Goal: Information Seeking & Learning: Learn about a topic

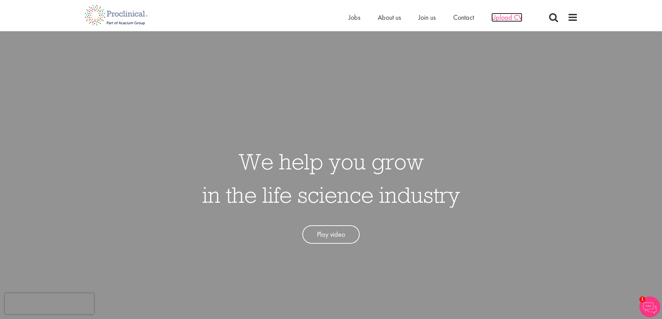
click at [520, 17] on span "Upload CV" at bounding box center [506, 17] width 31 height 9
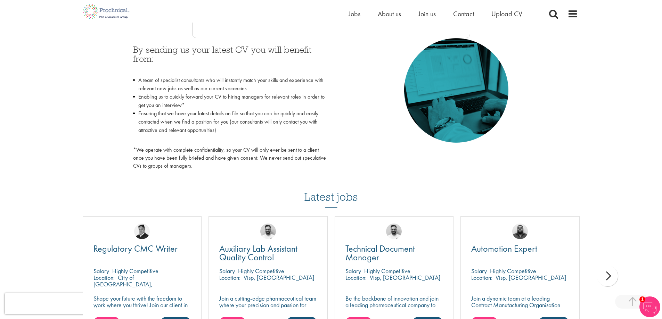
scroll to position [417, 0]
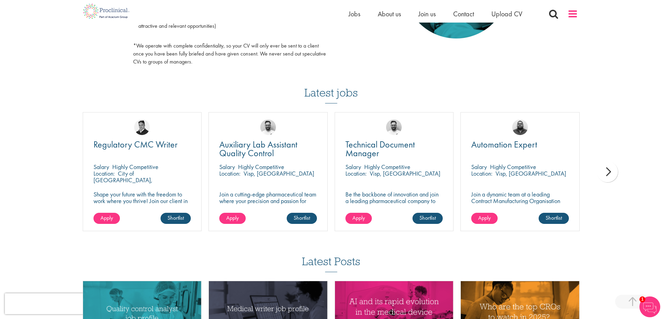
click at [576, 13] on span at bounding box center [572, 14] width 10 height 10
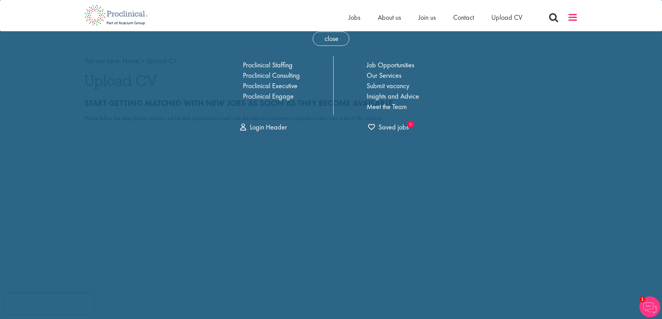
scroll to position [0, 0]
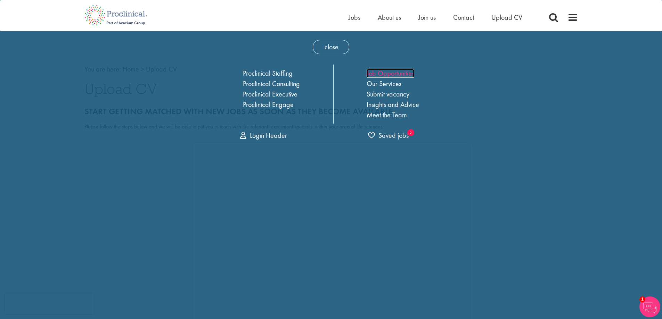
click at [369, 72] on link "Job Opportunities" at bounding box center [391, 73] width 48 height 9
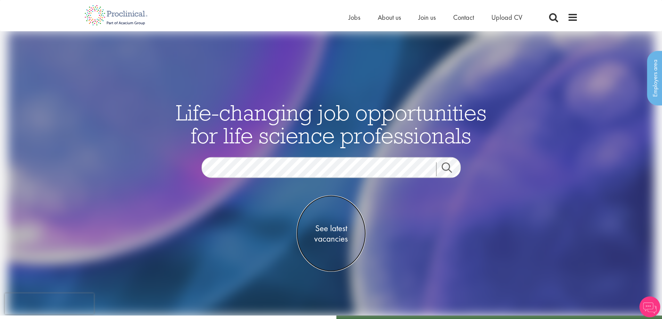
click at [328, 228] on span "See latest vacancies" at bounding box center [330, 233] width 69 height 21
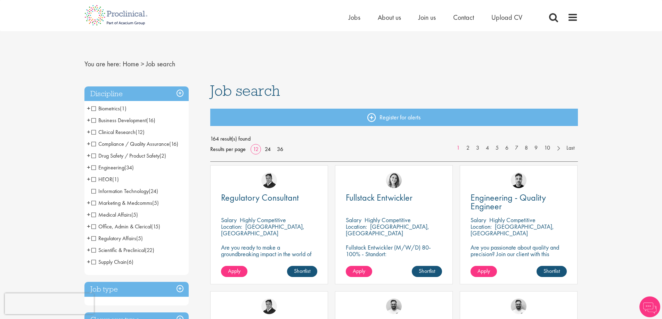
click at [94, 215] on span "Medical Affairs" at bounding box center [111, 214] width 40 height 7
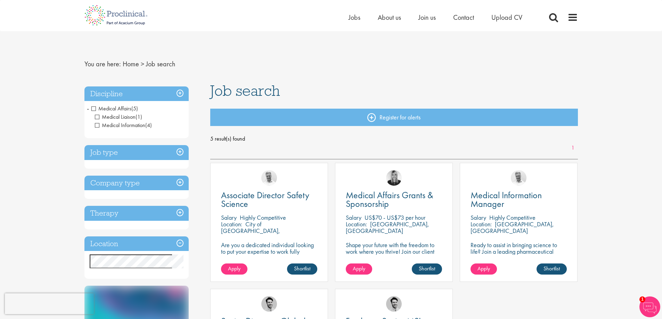
click at [177, 151] on h3 "Job type" at bounding box center [136, 152] width 104 height 15
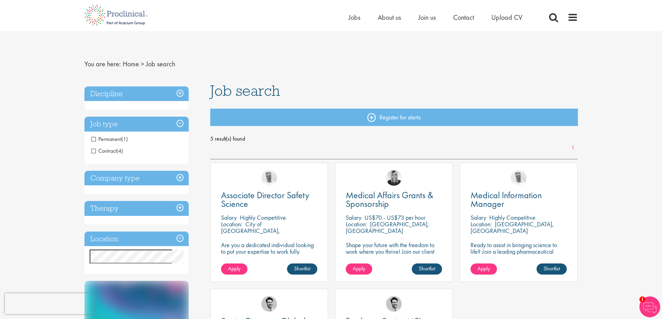
click at [183, 124] on h3 "Job type" at bounding box center [136, 124] width 104 height 15
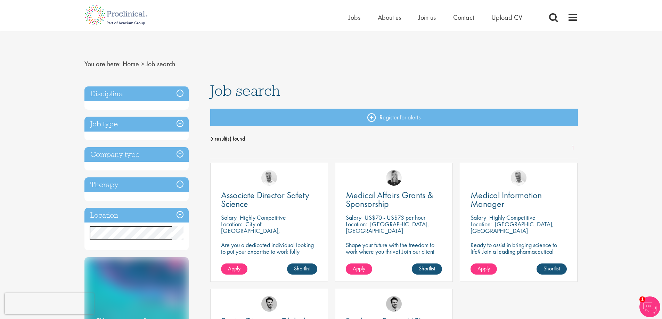
click at [178, 94] on h3 "Discipline" at bounding box center [136, 94] width 104 height 15
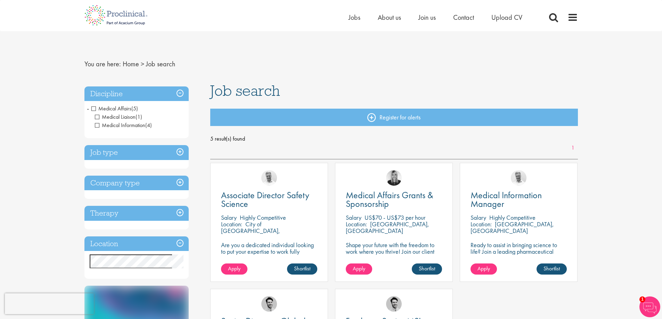
click at [94, 108] on span "Medical Affairs" at bounding box center [111, 108] width 40 height 7
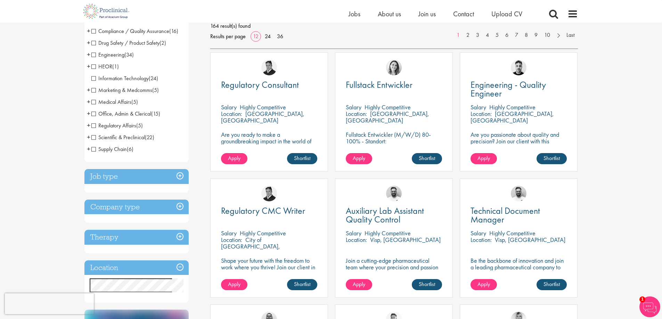
scroll to position [208, 0]
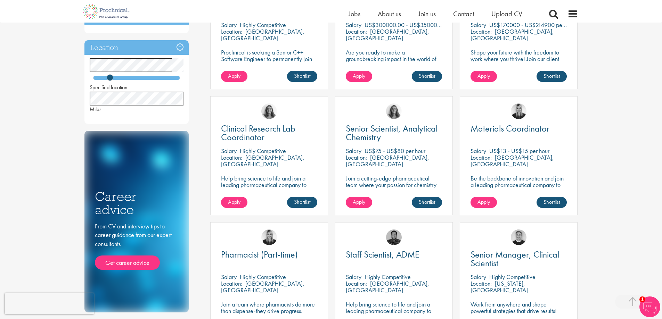
scroll to position [417, 0]
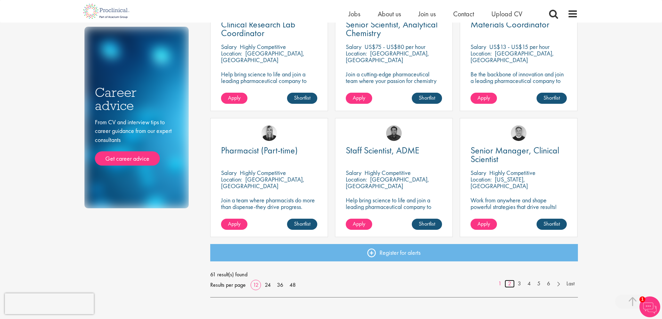
click at [510, 284] on link "2" at bounding box center [510, 284] width 10 height 8
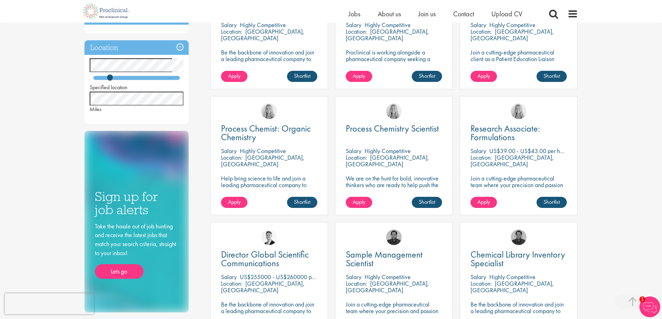
scroll to position [417, 0]
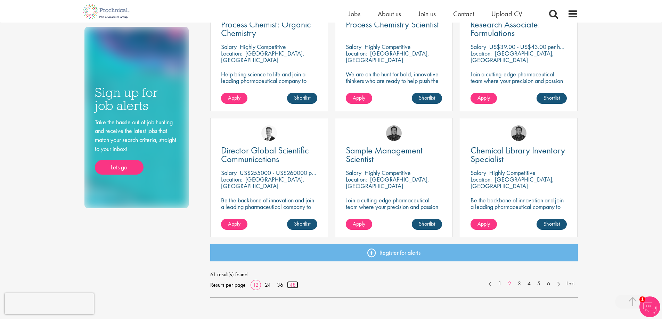
click at [295, 284] on link "48" at bounding box center [292, 284] width 11 height 7
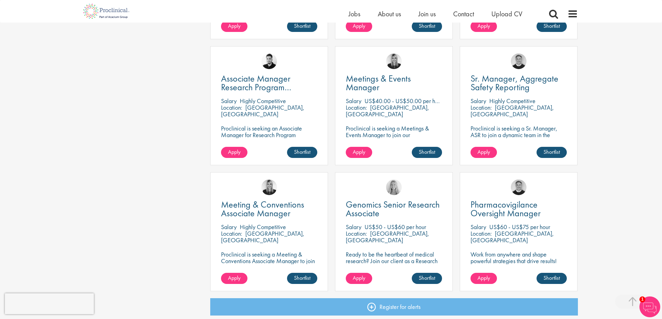
scroll to position [1981, 0]
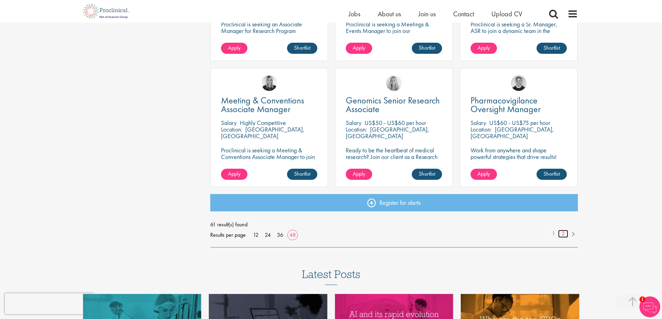
click at [564, 234] on link "2" at bounding box center [563, 234] width 10 height 8
